Goal: Find specific page/section: Find specific page/section

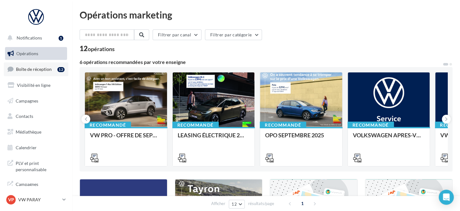
click at [48, 67] on span "Boîte de réception" at bounding box center [34, 68] width 36 height 5
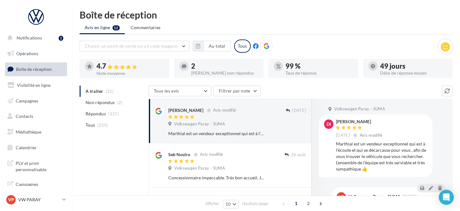
click at [265, 45] on icon at bounding box center [267, 46] width 6 height 6
click at [199, 47] on icon "button" at bounding box center [198, 46] width 4 height 5
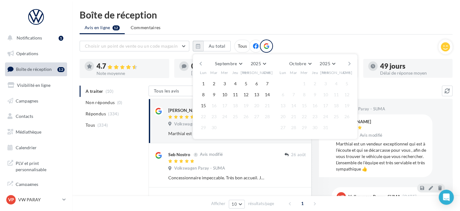
click at [202, 61] on button "button" at bounding box center [200, 63] width 5 height 9
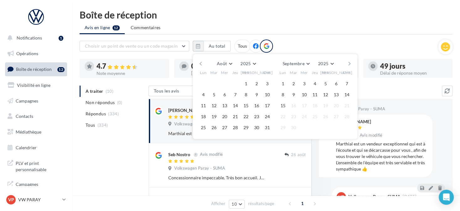
click at [202, 61] on button "button" at bounding box center [200, 63] width 5 height 9
click at [217, 81] on button "1" at bounding box center [213, 83] width 9 height 9
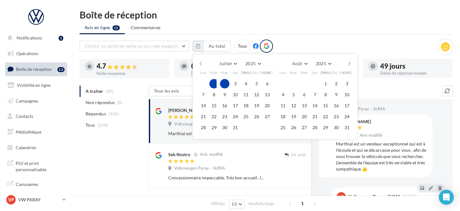
click at [348, 62] on button "button" at bounding box center [349, 63] width 5 height 9
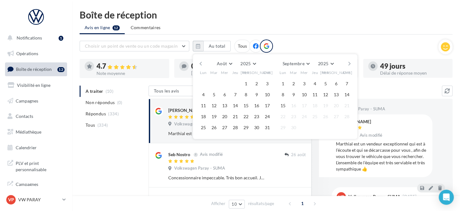
click at [348, 62] on button "button" at bounding box center [349, 63] width 5 height 9
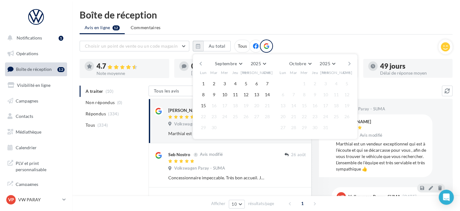
click at [206, 107] on span "15" at bounding box center [203, 105] width 9 height 9
click at [205, 105] on button "15" at bounding box center [203, 105] width 9 height 9
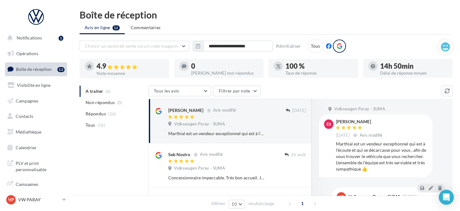
drag, startPoint x: 50, startPoint y: 201, endPoint x: 50, endPoint y: 192, distance: 9.1
click at [50, 201] on p "VW PARAY" at bounding box center [39, 199] width 42 height 6
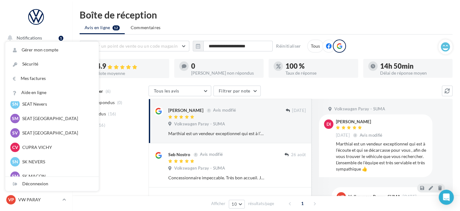
scroll to position [219, 0]
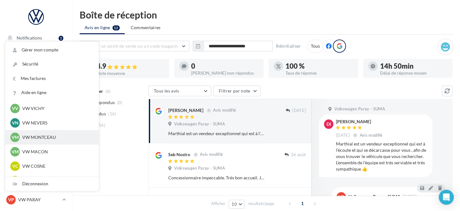
click at [66, 137] on p "VW MONTCEAU" at bounding box center [56, 137] width 69 height 6
